Goal: Task Accomplishment & Management: Manage account settings

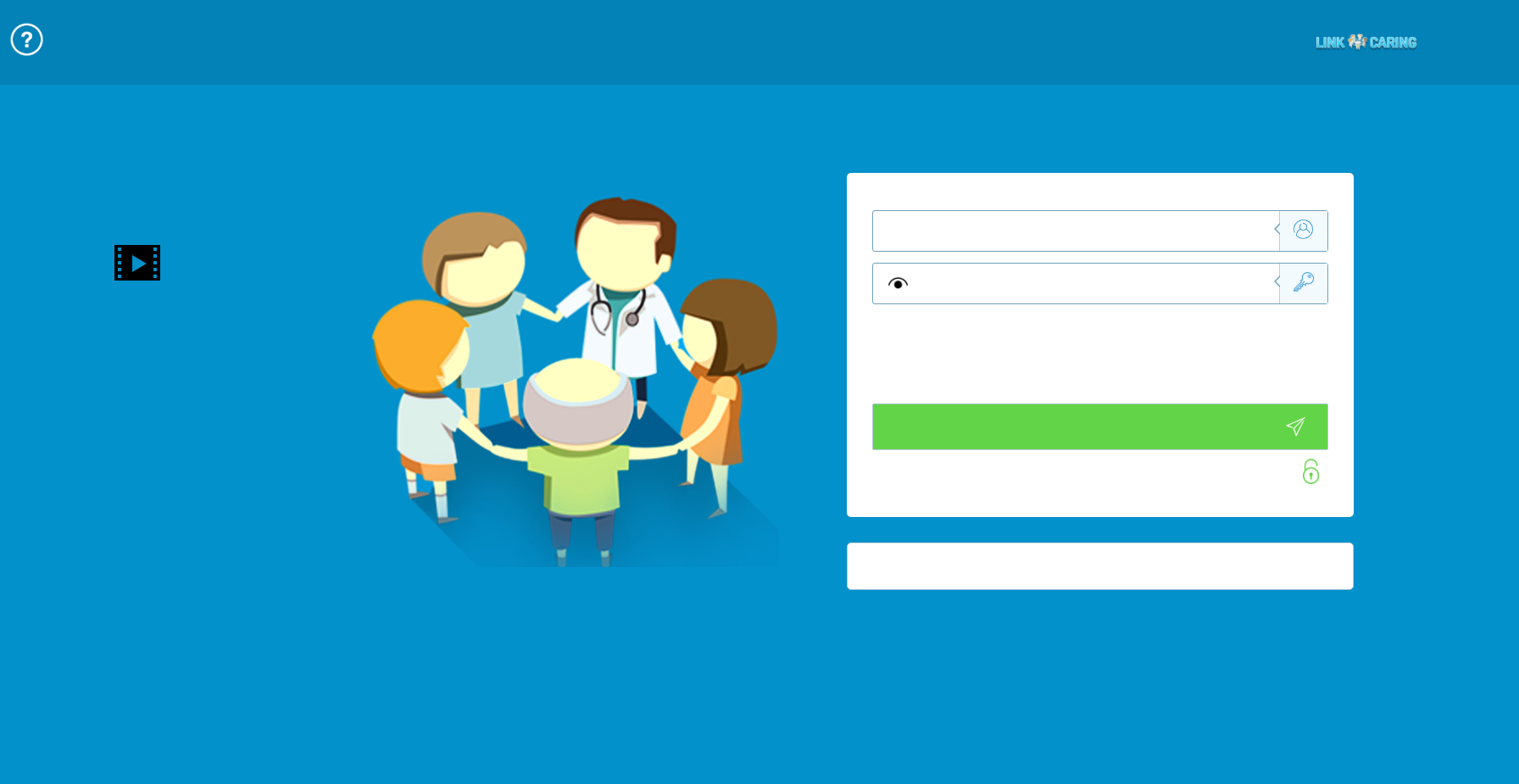
type input "התחבר עכשיו"
type input "עדיין לא? צור חשבון!"
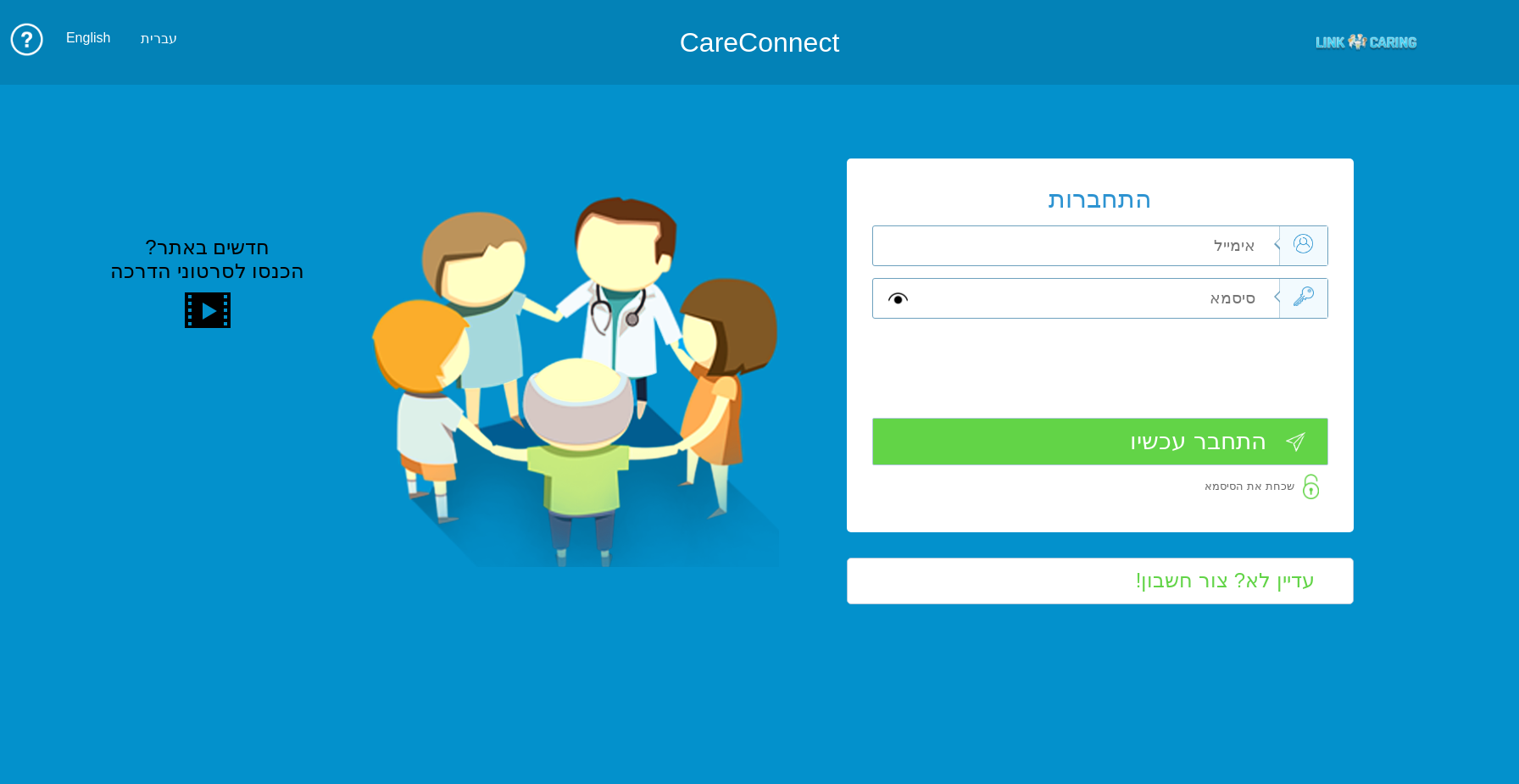
click at [1126, 250] on input "text" at bounding box center [1100, 245] width 359 height 39
click at [1123, 248] on input "text" at bounding box center [1100, 245] width 359 height 39
type input "[EMAIL_ADDRESS][DOMAIN_NAME]"
click at [1267, 495] on link "שכחת את הסיסמא" at bounding box center [1266, 486] width 122 height 25
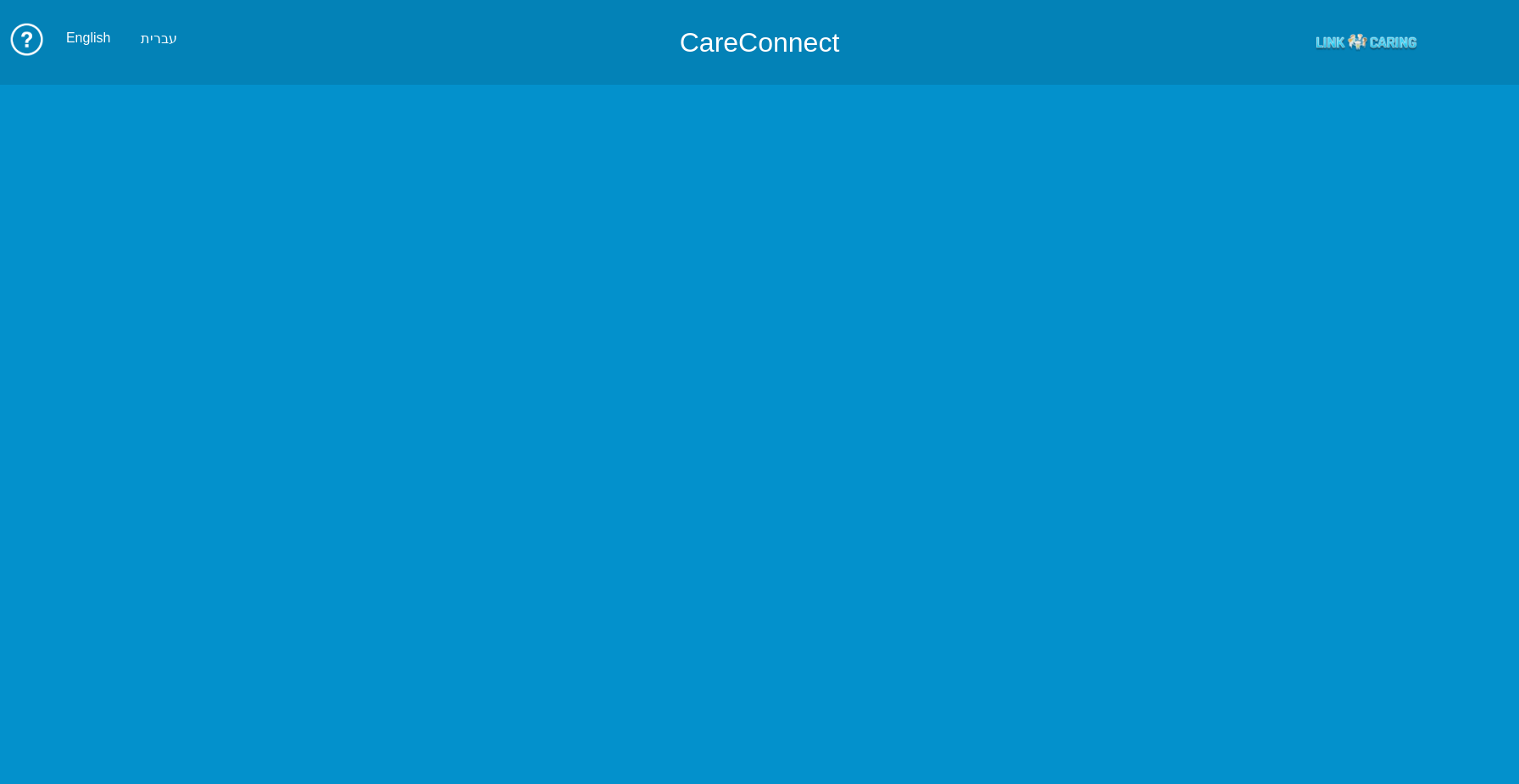
click at [1244, 475] on link "שכחת את הסיסמא" at bounding box center [1266, 486] width 122 height 25
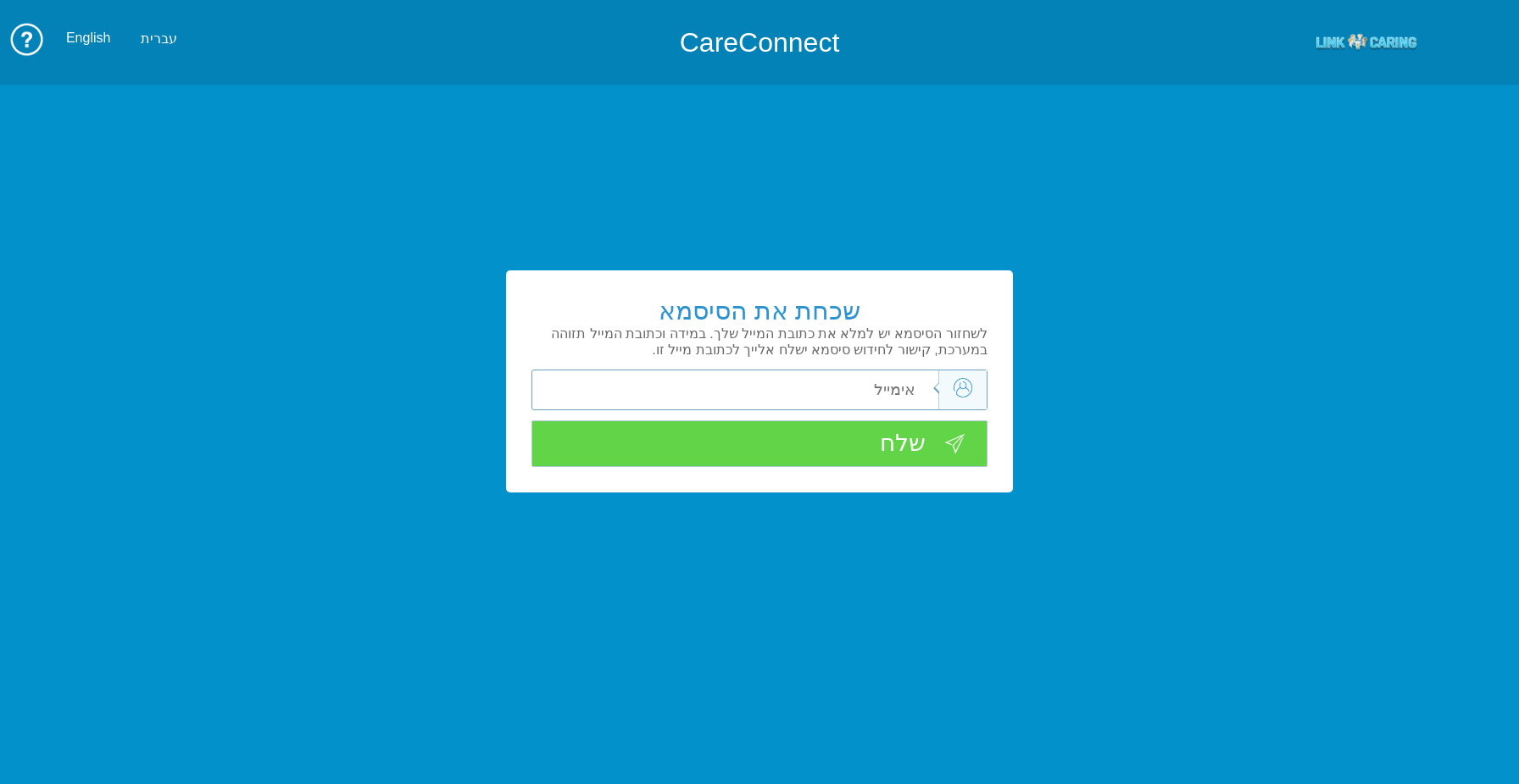
click at [854, 377] on input "text" at bounding box center [759, 389] width 359 height 39
type input "[EMAIL_ADDRESS][DOMAIN_NAME]"
click at [832, 419] on div at bounding box center [760, 416] width 456 height 8
click at [839, 429] on input "שלח" at bounding box center [760, 444] width 456 height 47
